Goal: Information Seeking & Learning: Understand process/instructions

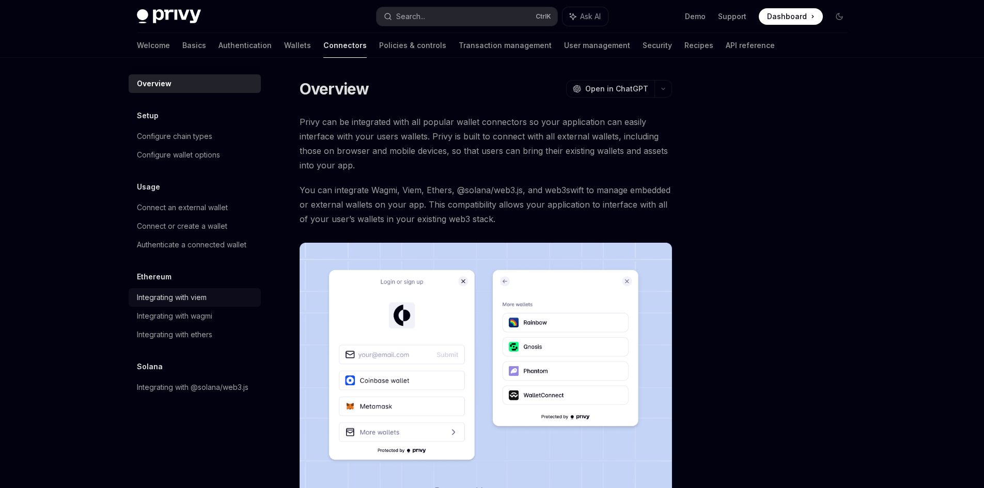
click at [198, 301] on div "Integrating with viem" at bounding box center [172, 297] width 70 height 12
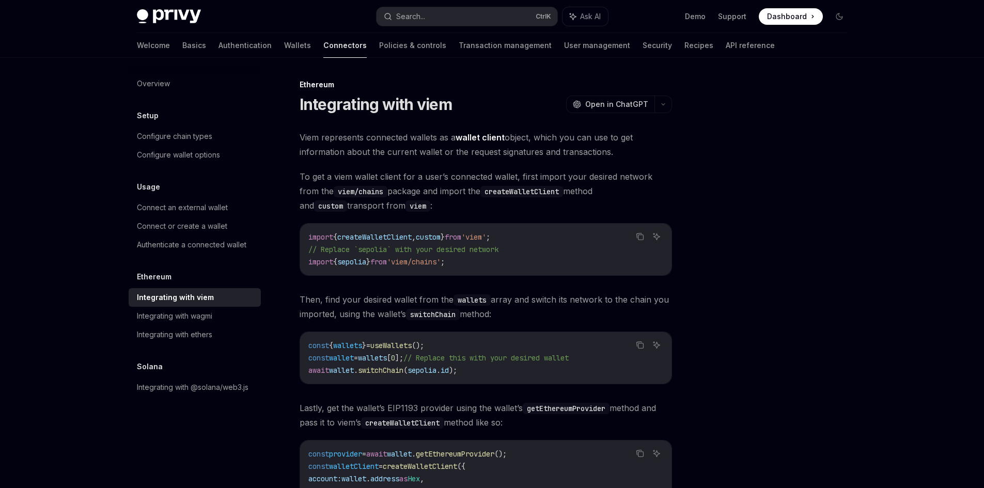
type textarea "*"
click at [343, 372] on span "wallet" at bounding box center [341, 370] width 25 height 9
copy span "wallet"
click at [385, 368] on span "switchChain" at bounding box center [380, 370] width 45 height 9
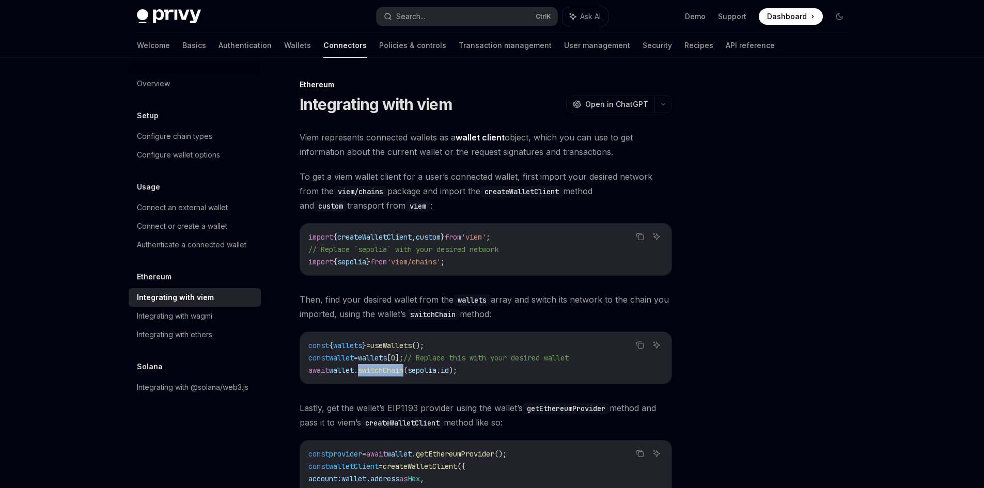
click at [385, 368] on span "switchChain" at bounding box center [380, 370] width 45 height 9
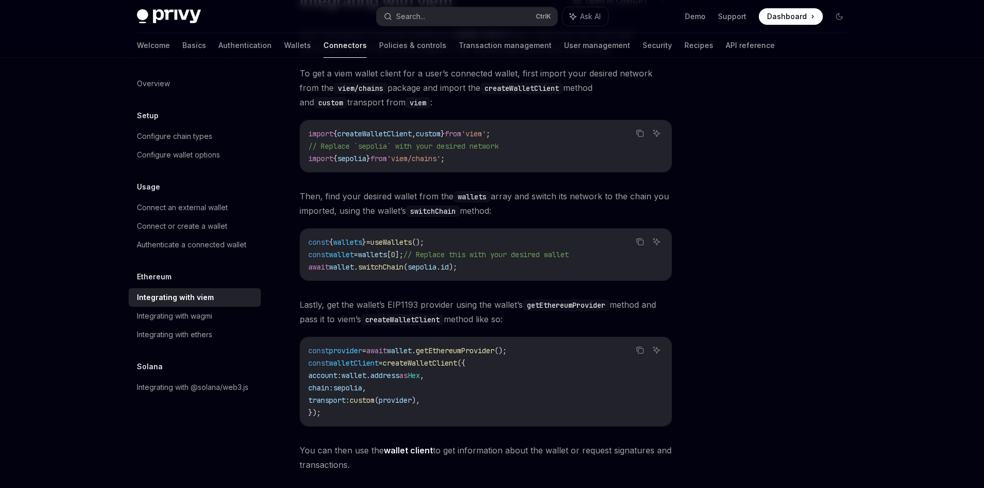
click at [494, 354] on span "getEthereumProvider" at bounding box center [455, 350] width 79 height 9
click at [412, 403] on span "provider" at bounding box center [395, 400] width 33 height 9
click at [368, 306] on span "Lastly, get the wallet’s EIP1193 provider using the wallet’s getEthereumProvide…" at bounding box center [486, 312] width 372 height 29
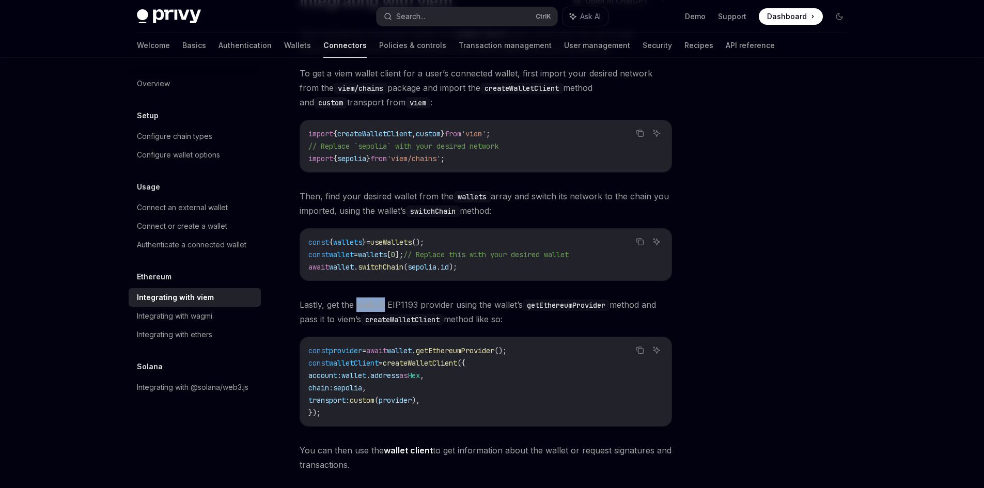
click at [368, 306] on span "Lastly, get the wallet’s EIP1193 provider using the wallet’s getEthereumProvide…" at bounding box center [486, 312] width 372 height 29
click at [437, 308] on span "Lastly, get the wallet’s EIP1193 provider using the wallet’s getEthereumProvide…" at bounding box center [486, 312] width 372 height 29
click at [500, 306] on span "Lastly, get the wallet’s EIP1193 provider using the wallet’s getEthereumProvide…" at bounding box center [486, 312] width 372 height 29
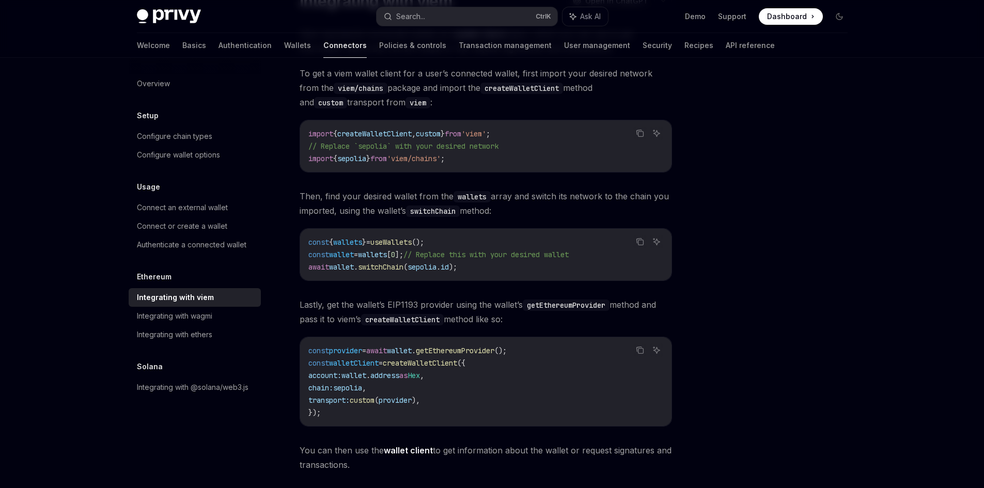
click at [772, 325] on div at bounding box center [777, 284] width 157 height 410
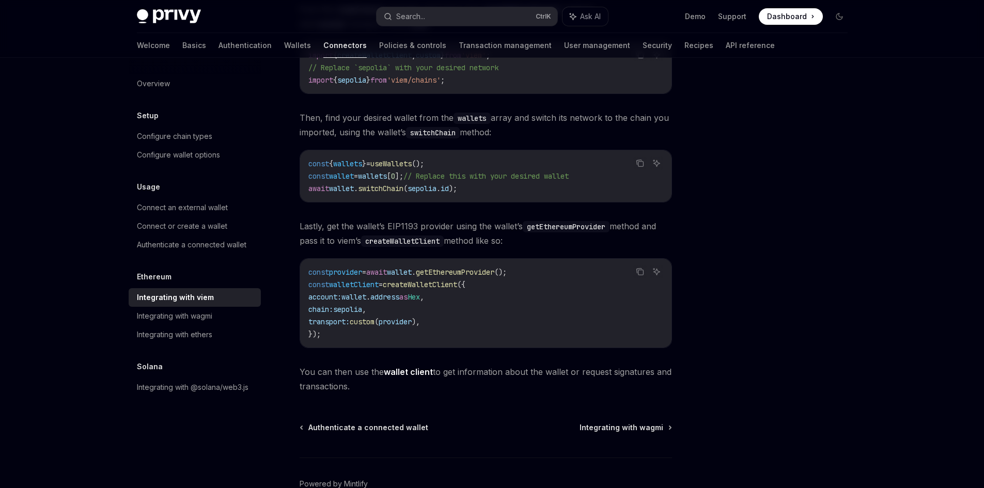
scroll to position [241, 0]
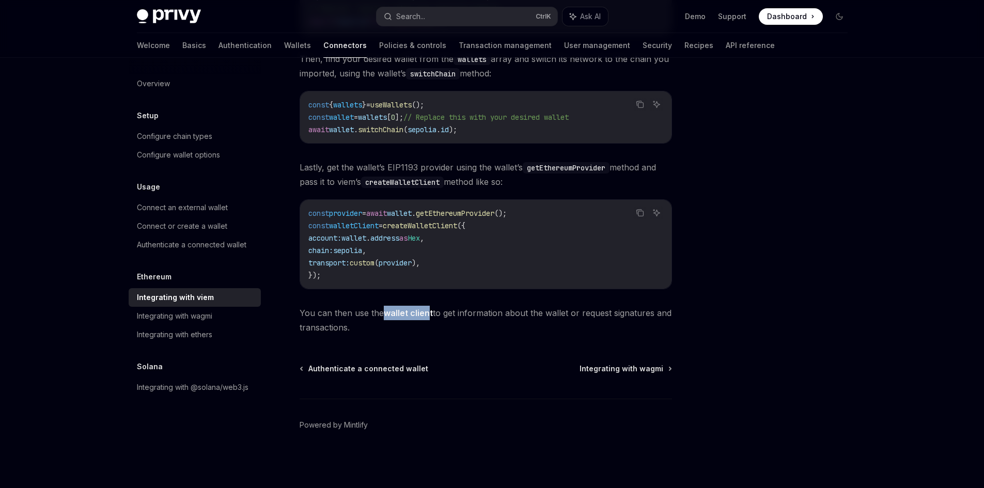
drag, startPoint x: 380, startPoint y: 315, endPoint x: 430, endPoint y: 318, distance: 49.7
click at [430, 318] on span "You can then use the wallet client to get information about the wallet or reque…" at bounding box center [486, 320] width 372 height 29
click at [598, 336] on div "Ethereum Integrating with viem OpenAI Open in ChatGPT OpenAI Open in ChatGPT Vi…" at bounding box center [389, 163] width 570 height 650
drag, startPoint x: 472, startPoint y: 315, endPoint x: 628, endPoint y: 318, distance: 155.5
click at [628, 318] on span "You can then use the wallet client to get information about the wallet or reque…" at bounding box center [486, 320] width 372 height 29
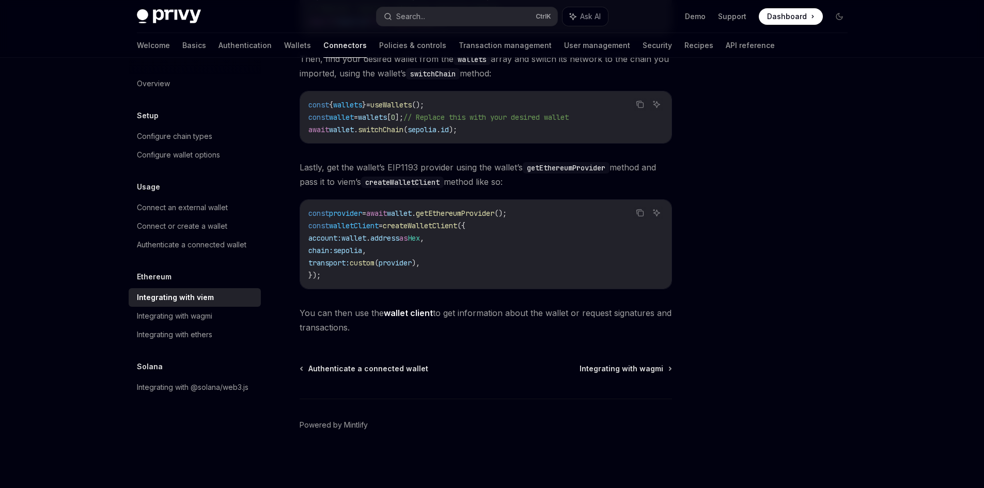
click at [489, 332] on span "You can then use the wallet client to get information about the wallet or reque…" at bounding box center [486, 320] width 372 height 29
click at [400, 314] on strong "wallet client" at bounding box center [408, 313] width 49 height 10
